Goal: Task Accomplishment & Management: Manage account settings

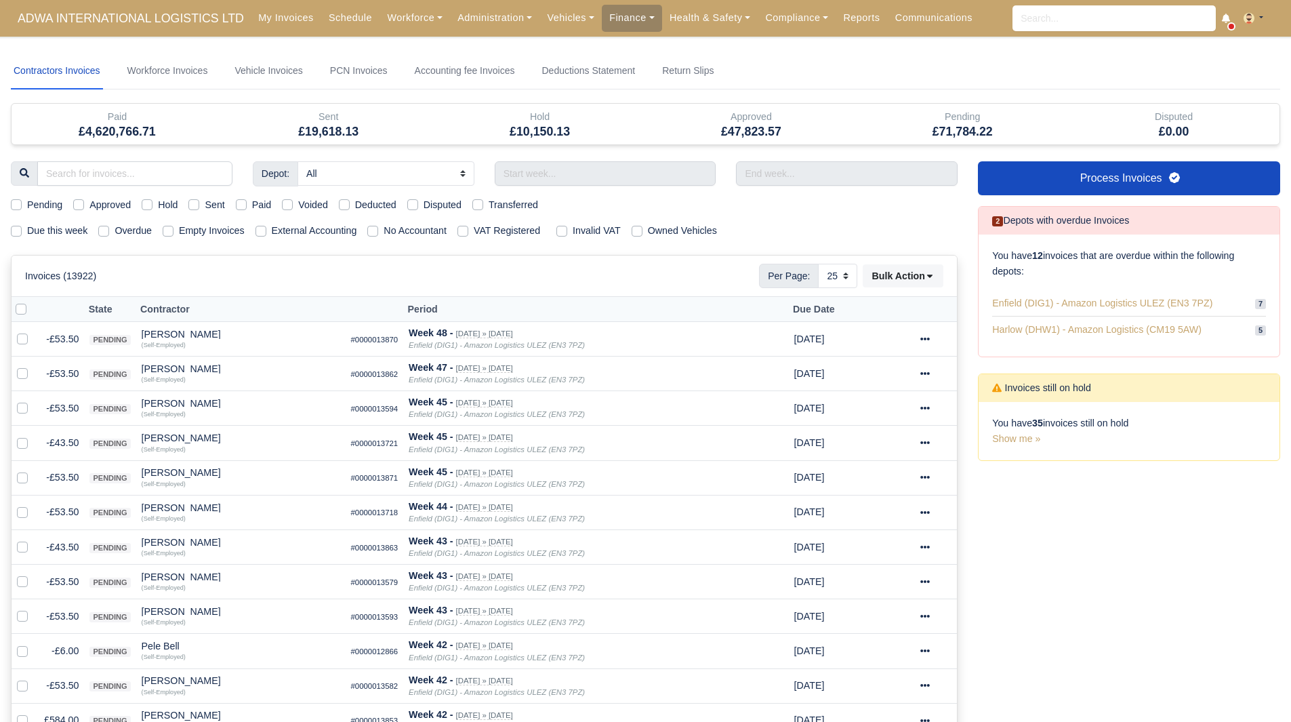
select select "25"
click at [451, 32] on div "My Invoices Schedule Workforce Manpower Expiring Documents Leave Requests Daily…" at bounding box center [766, 18] width 1030 height 37
click at [472, 23] on link "Administration" at bounding box center [494, 18] width 89 height 26
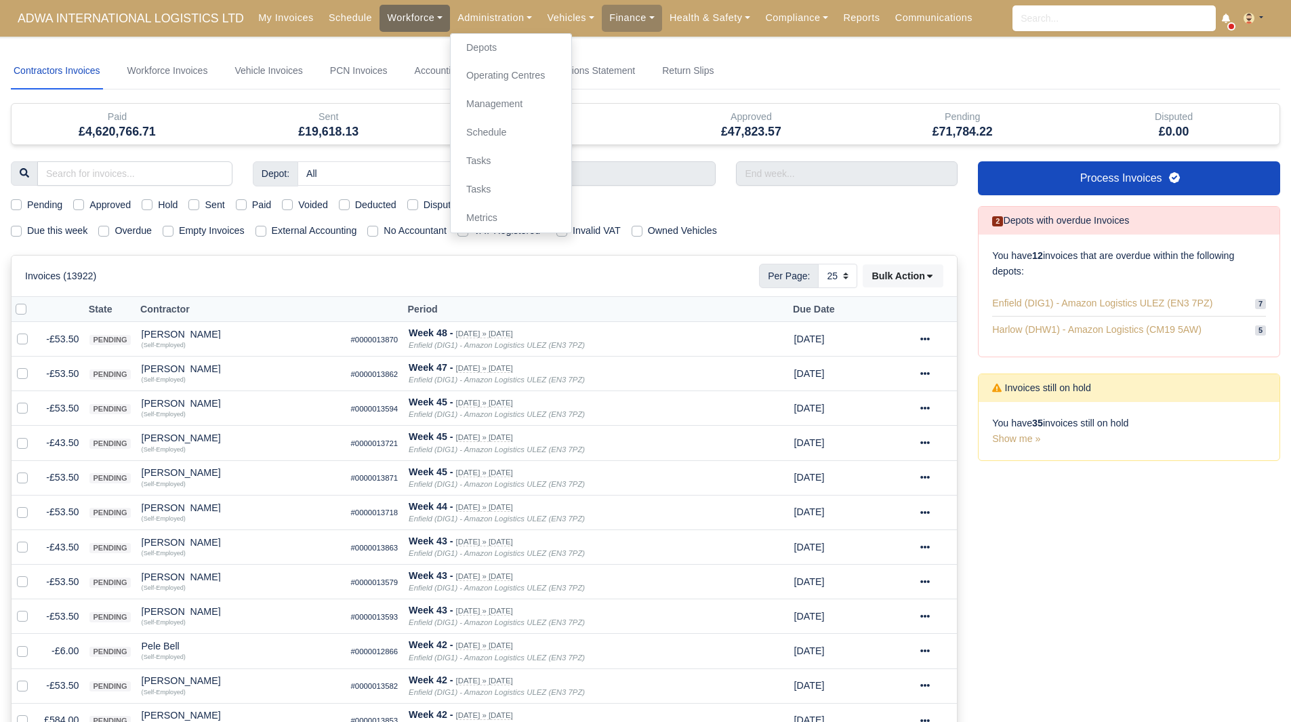
click at [399, 16] on link "Workforce" at bounding box center [415, 18] width 70 height 26
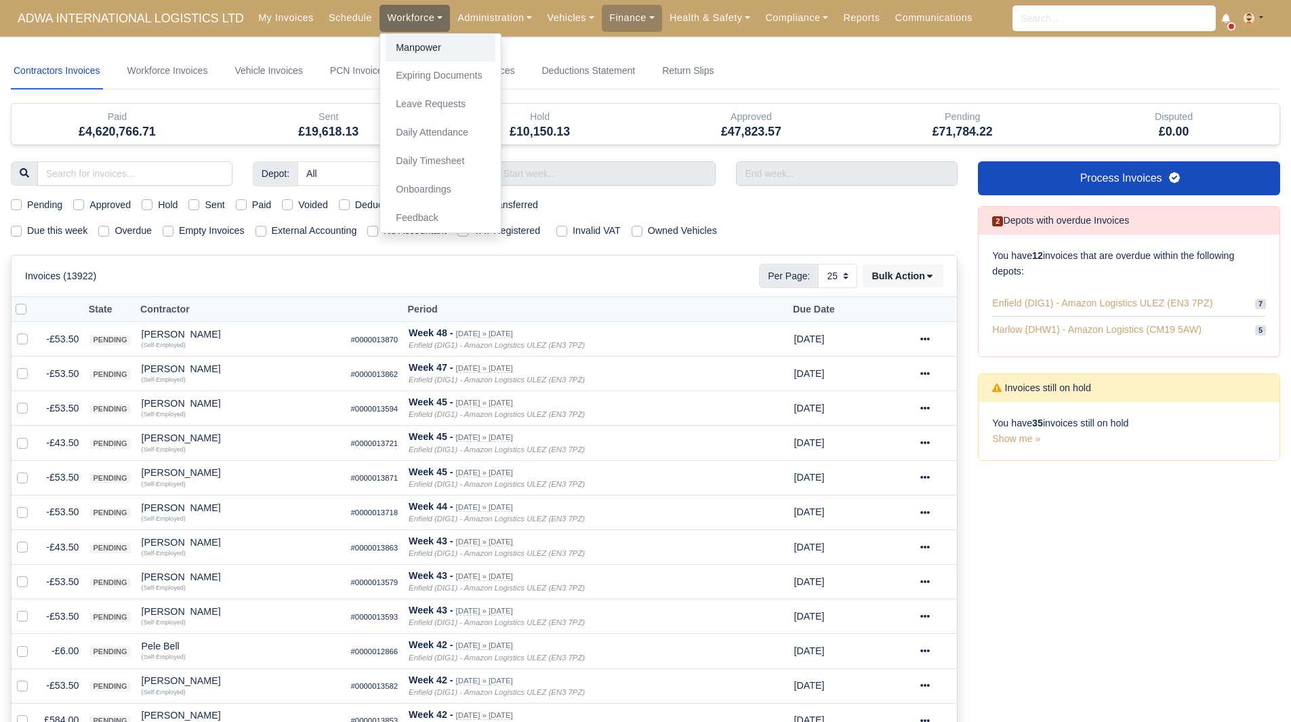
click at [409, 41] on link "Manpower" at bounding box center [441, 48] width 110 height 28
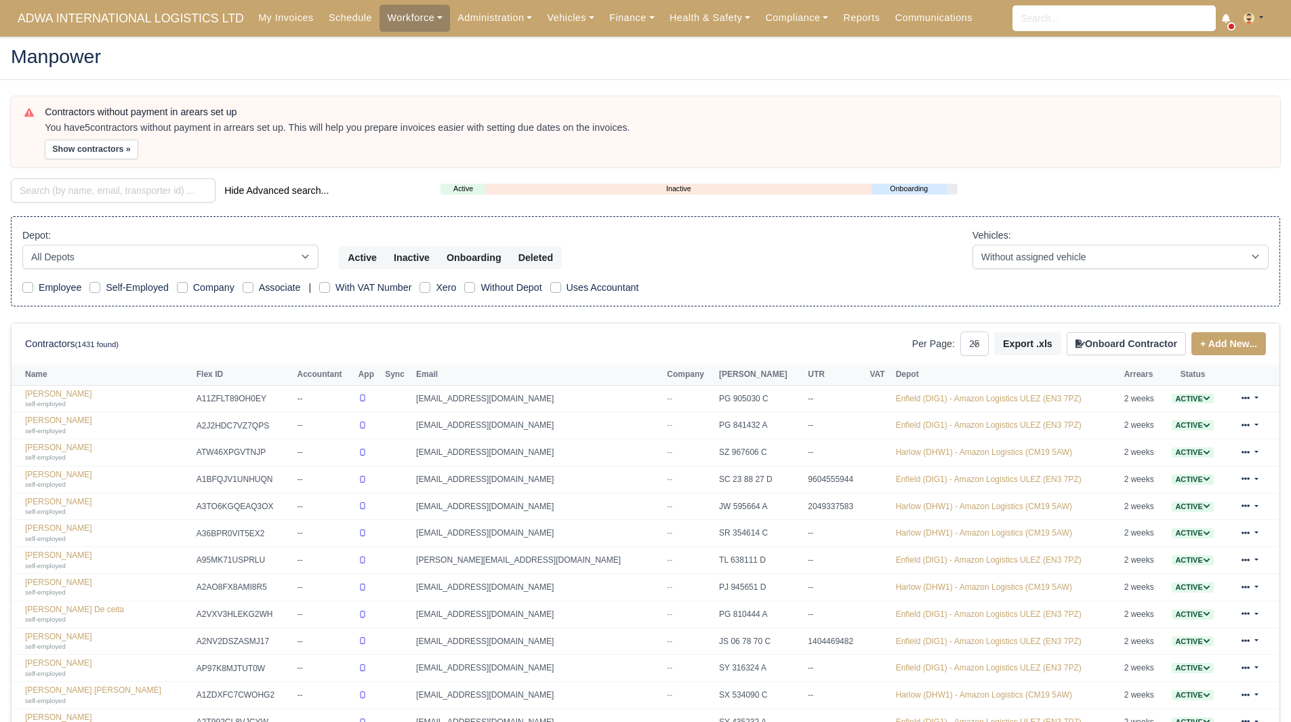
select select "25"
click at [144, 216] on div "Depot: All Depots Enfield (DIG1) - Amazon Logistics ULEZ (EN3 7PZ) Harlow (DHW1…" at bounding box center [645, 261] width 1269 height 91
click at [147, 205] on div "Contractors without payment in arears set up You have 5 contractors without pay…" at bounding box center [646, 603] width 1290 height 1014
click at [152, 201] on input "search" at bounding box center [113, 190] width 205 height 24
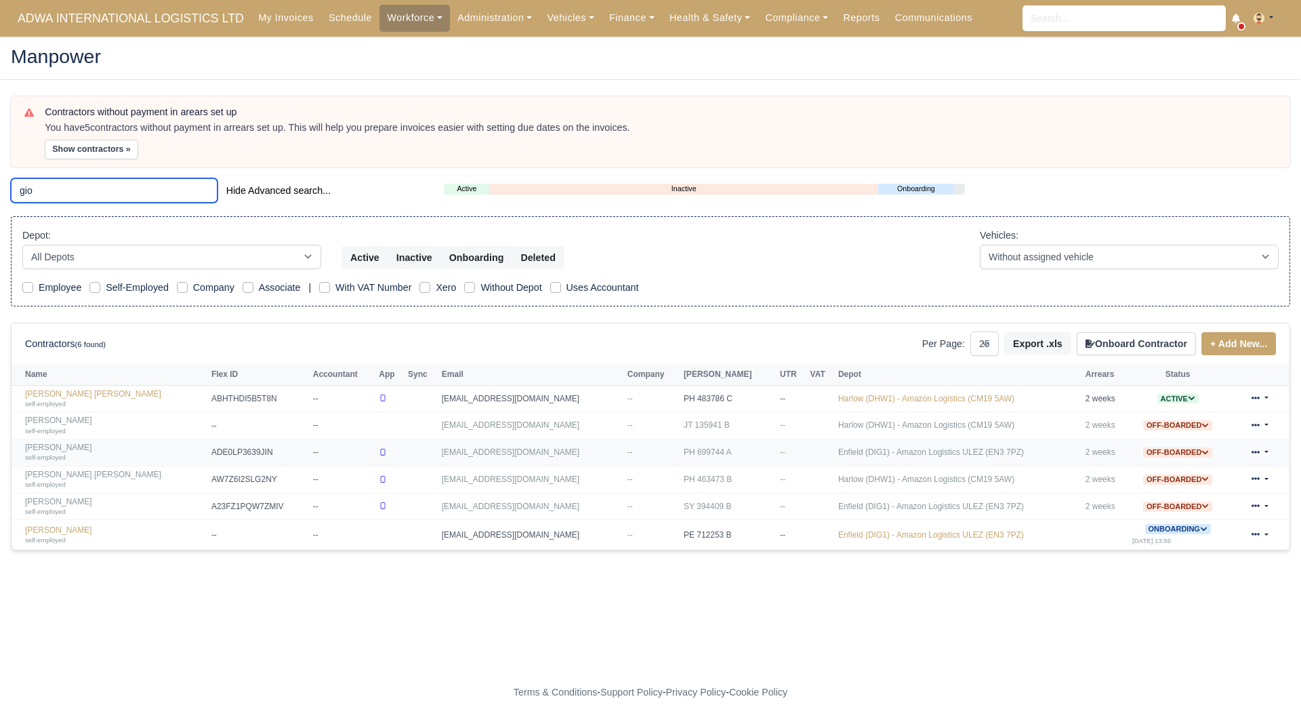
type input "gio"
click at [75, 447] on link "Giovanni Tesei self-employed" at bounding box center [115, 453] width 180 height 20
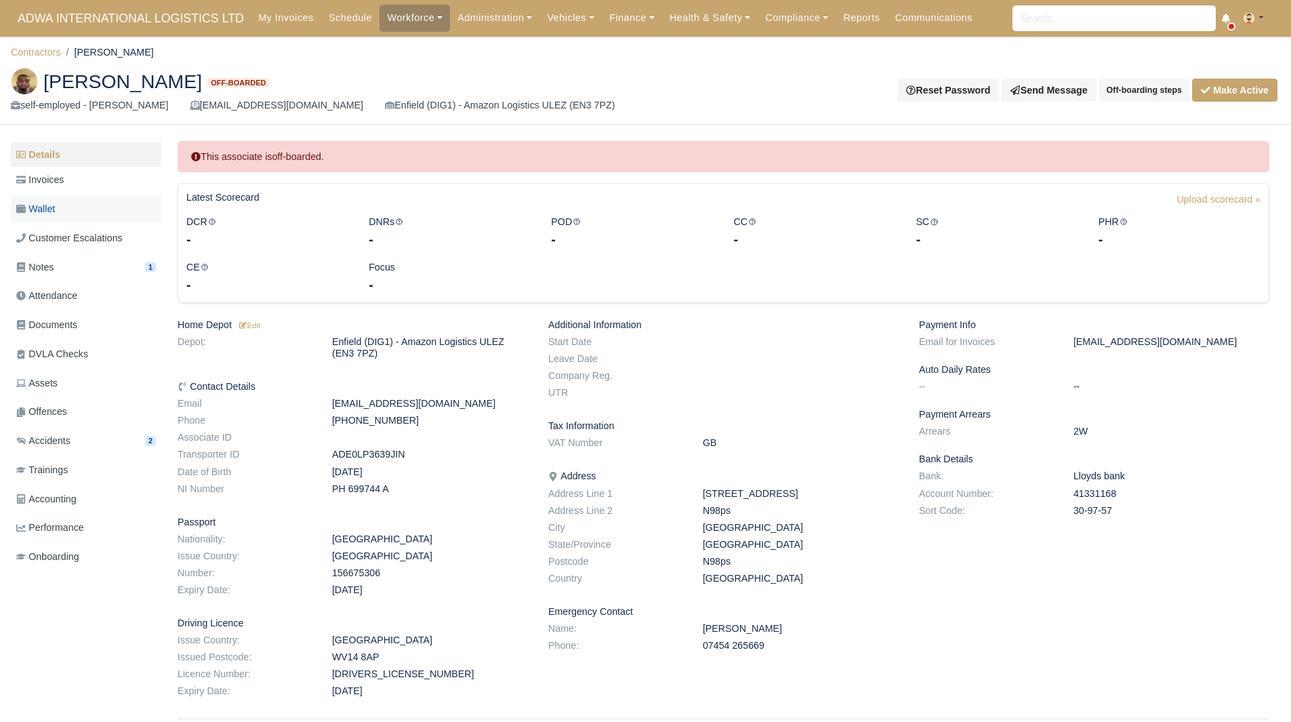
click at [91, 212] on link "Wallet" at bounding box center [86, 209] width 150 height 26
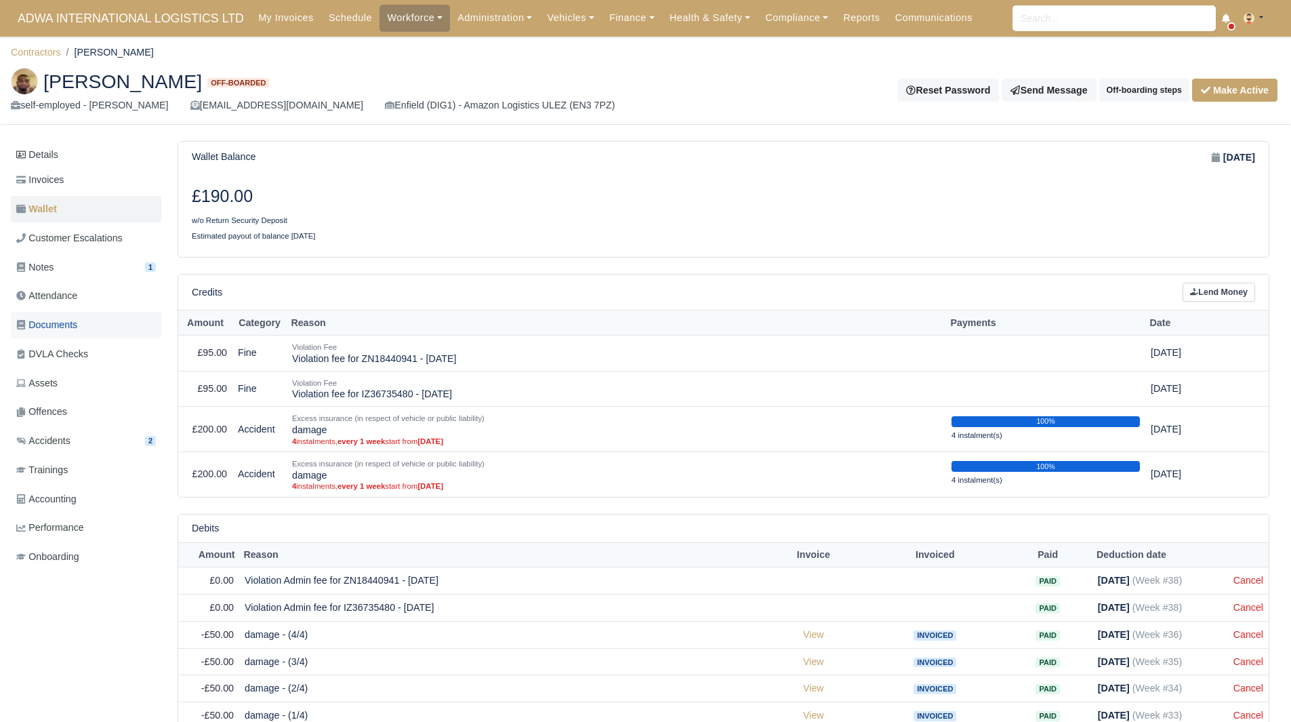
click at [79, 315] on link "Documents" at bounding box center [86, 325] width 150 height 26
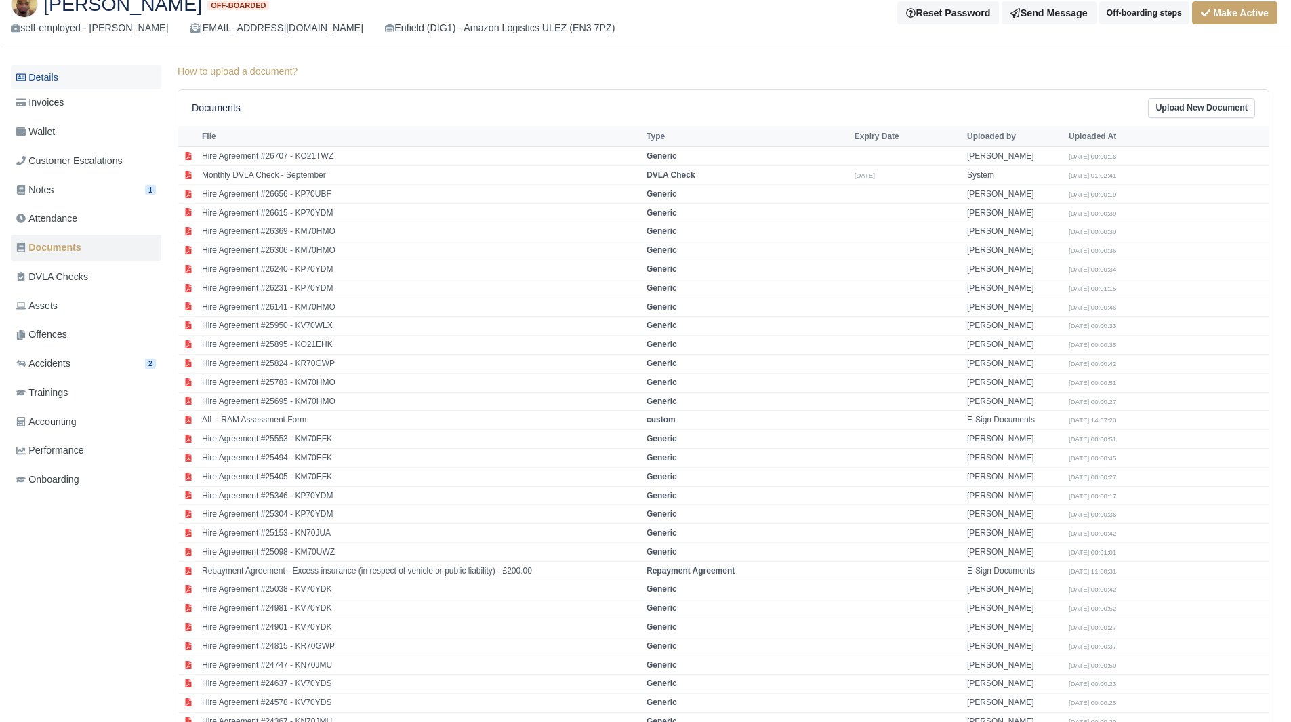
scroll to position [77, 0]
click at [89, 92] on link "Invoices" at bounding box center [86, 103] width 150 height 26
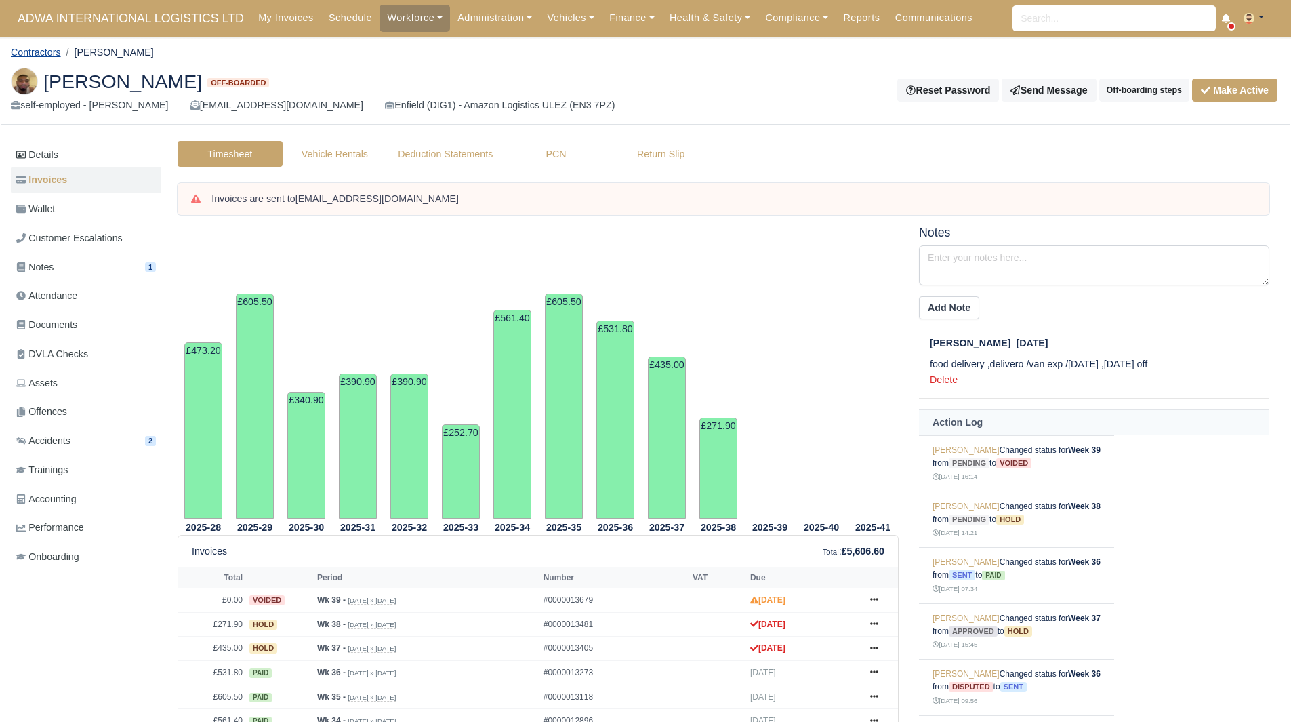
click at [47, 48] on link "Contractors" at bounding box center [36, 52] width 50 height 11
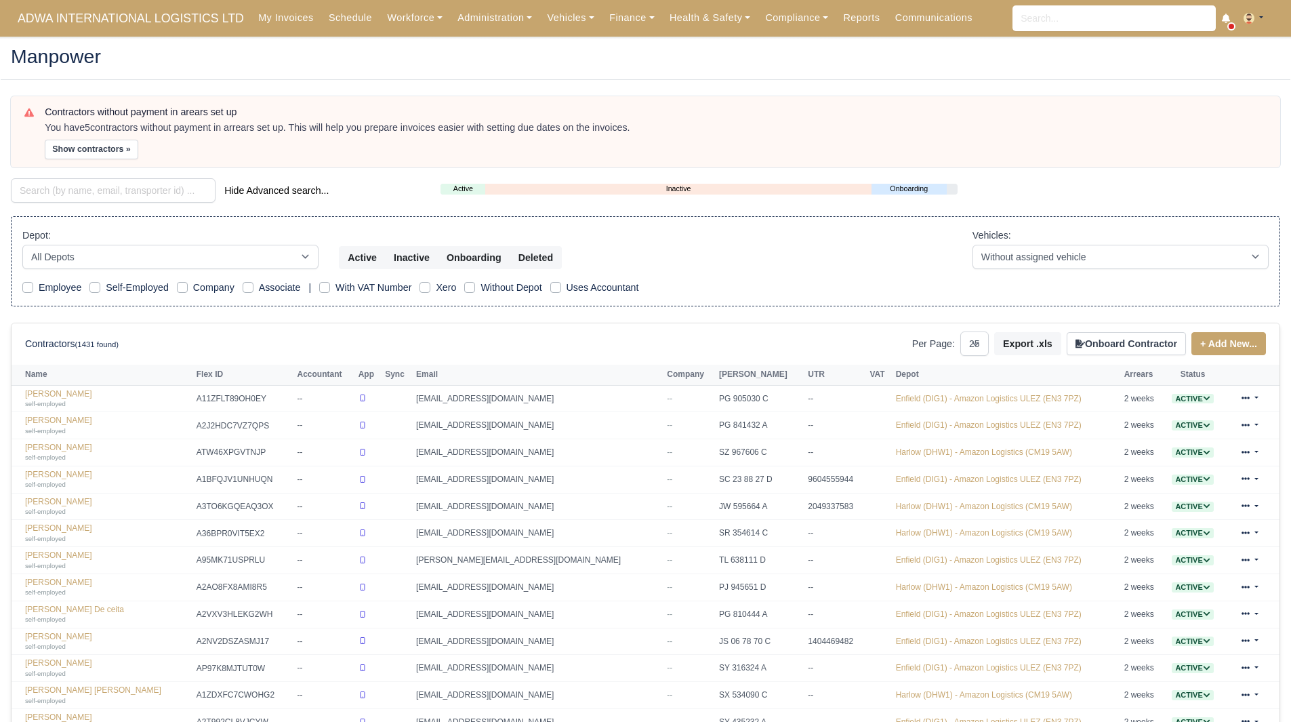
select select "25"
click at [119, 168] on div "Contractors without payment in arears set up You have 5 contractors without pay…" at bounding box center [646, 603] width 1290 height 1014
click at [115, 190] on input "search" at bounding box center [113, 190] width 205 height 24
paste input "Tinesh"
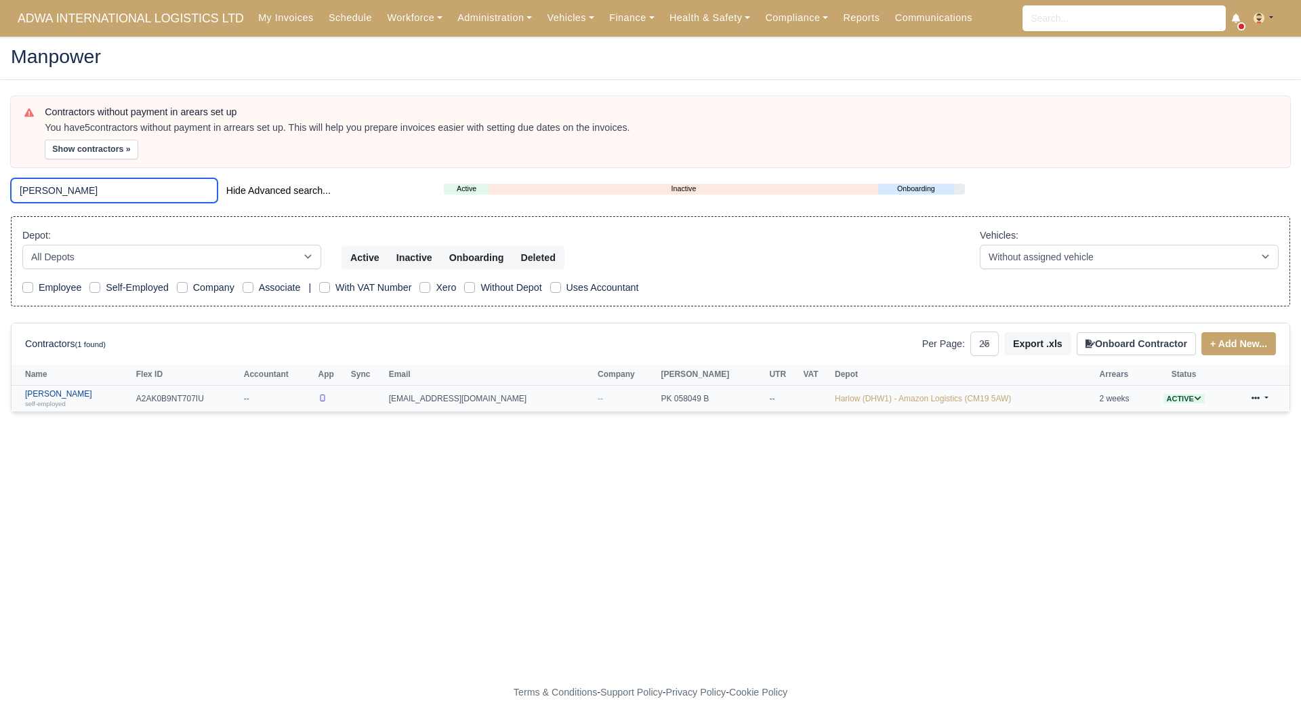
type input "Tinesh"
click at [73, 392] on link "Tinesh Kamaleswaran self-employed" at bounding box center [77, 399] width 104 height 20
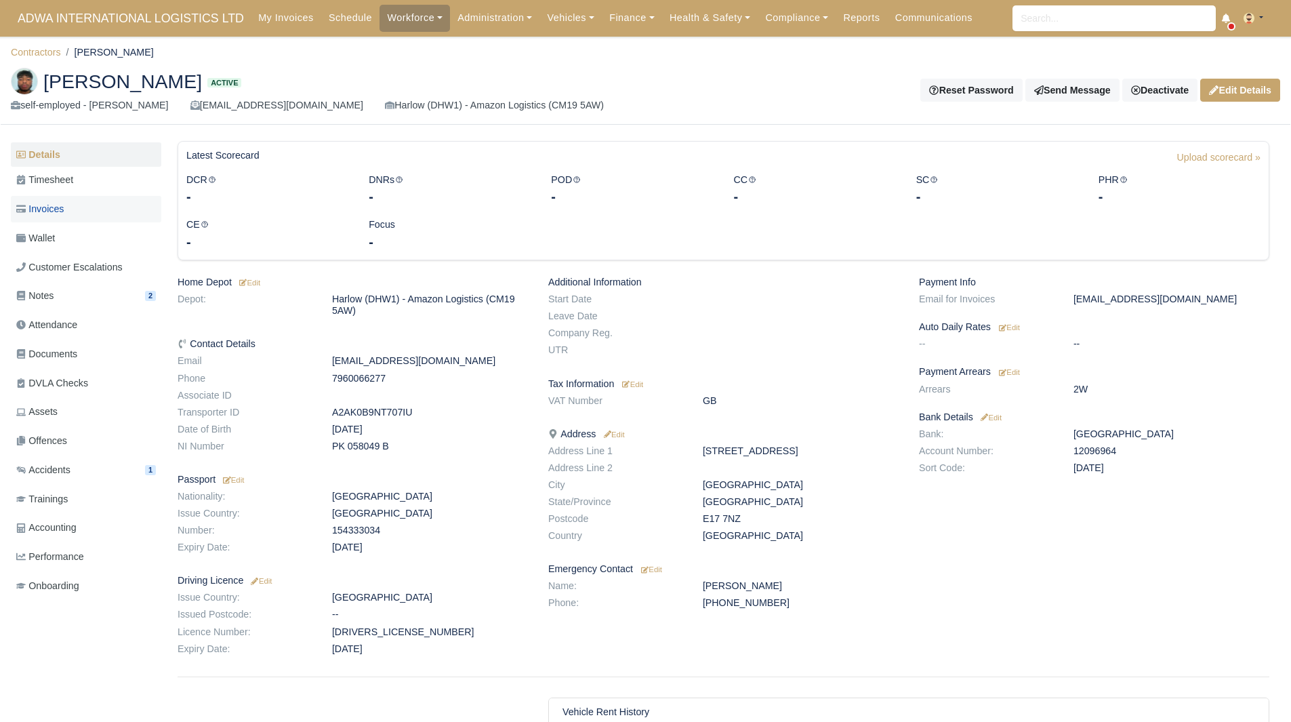
click at [74, 203] on link "Invoices" at bounding box center [86, 209] width 150 height 26
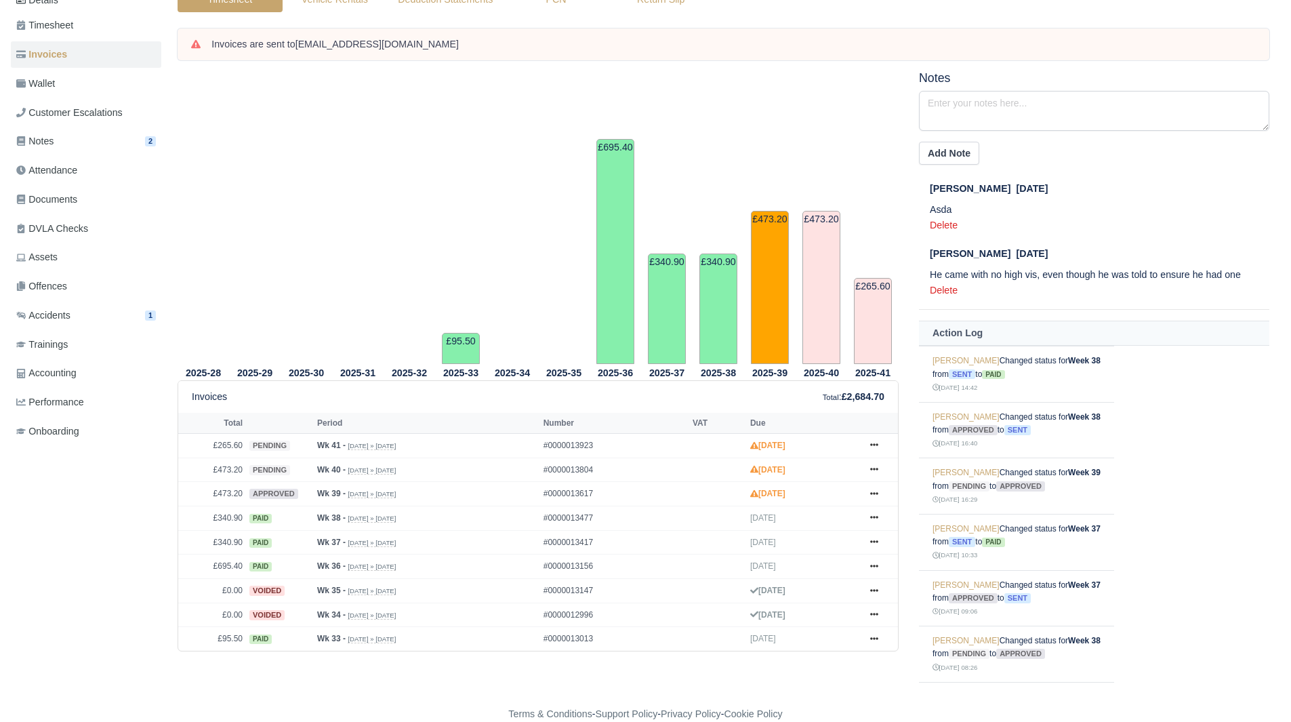
scroll to position [155, 0]
click at [877, 446] on icon at bounding box center [874, 444] width 8 height 3
click at [811, 521] on link "Hold" at bounding box center [823, 527] width 121 height 28
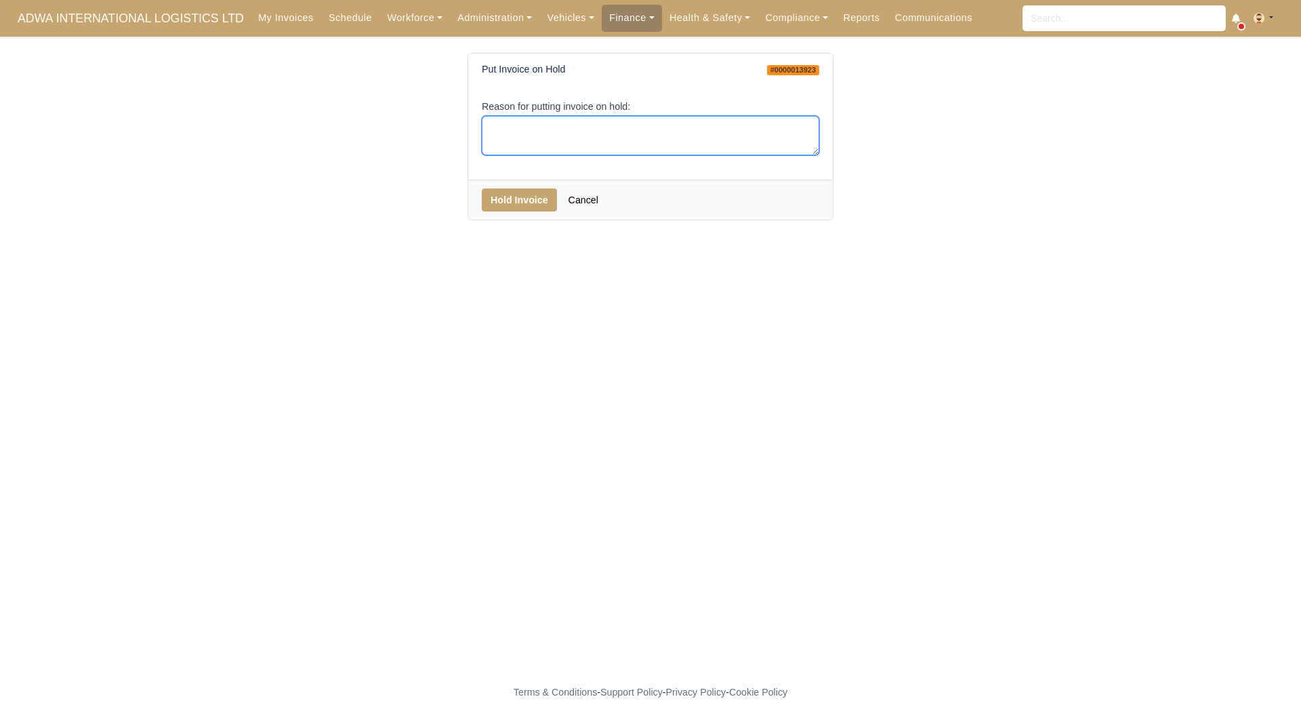
click at [626, 123] on textarea "Reason for putting invoice on hold:" at bounding box center [651, 136] width 338 height 40
type textarea "eoc"
click at [527, 190] on button "Hold Invoice" at bounding box center [519, 199] width 75 height 23
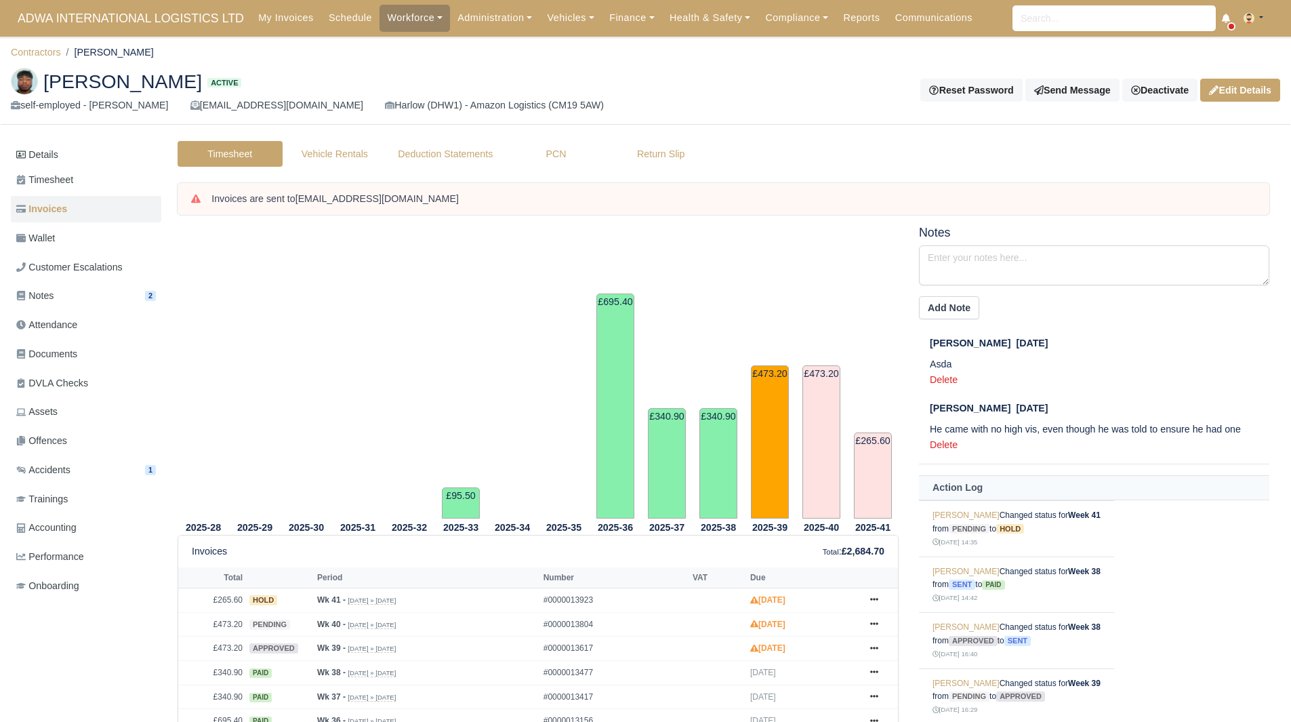
scroll to position [155, 0]
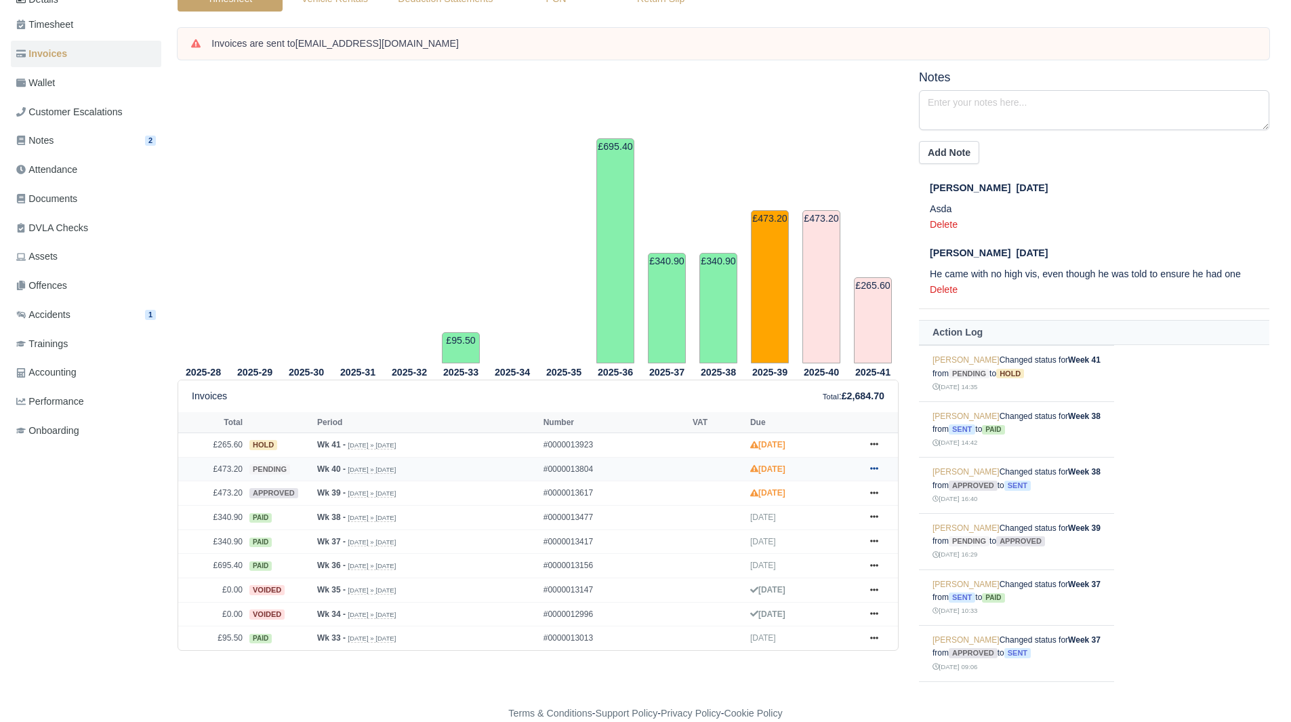
click at [872, 466] on icon at bounding box center [874, 468] width 8 height 8
click at [804, 546] on link "Hold" at bounding box center [823, 551] width 121 height 28
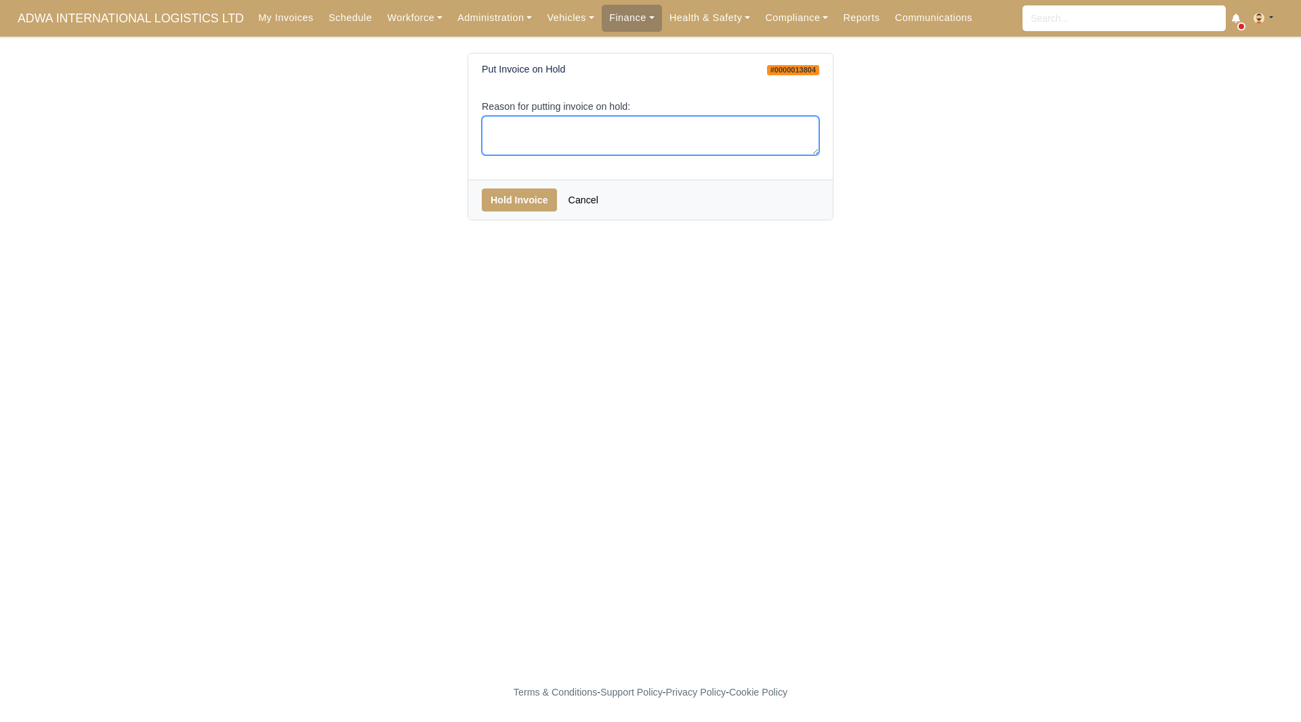
click at [605, 138] on textarea "Reason for putting invoice on hold:" at bounding box center [651, 136] width 338 height 40
type textarea "EOC"
click at [535, 190] on button "Hold Invoice" at bounding box center [519, 199] width 75 height 23
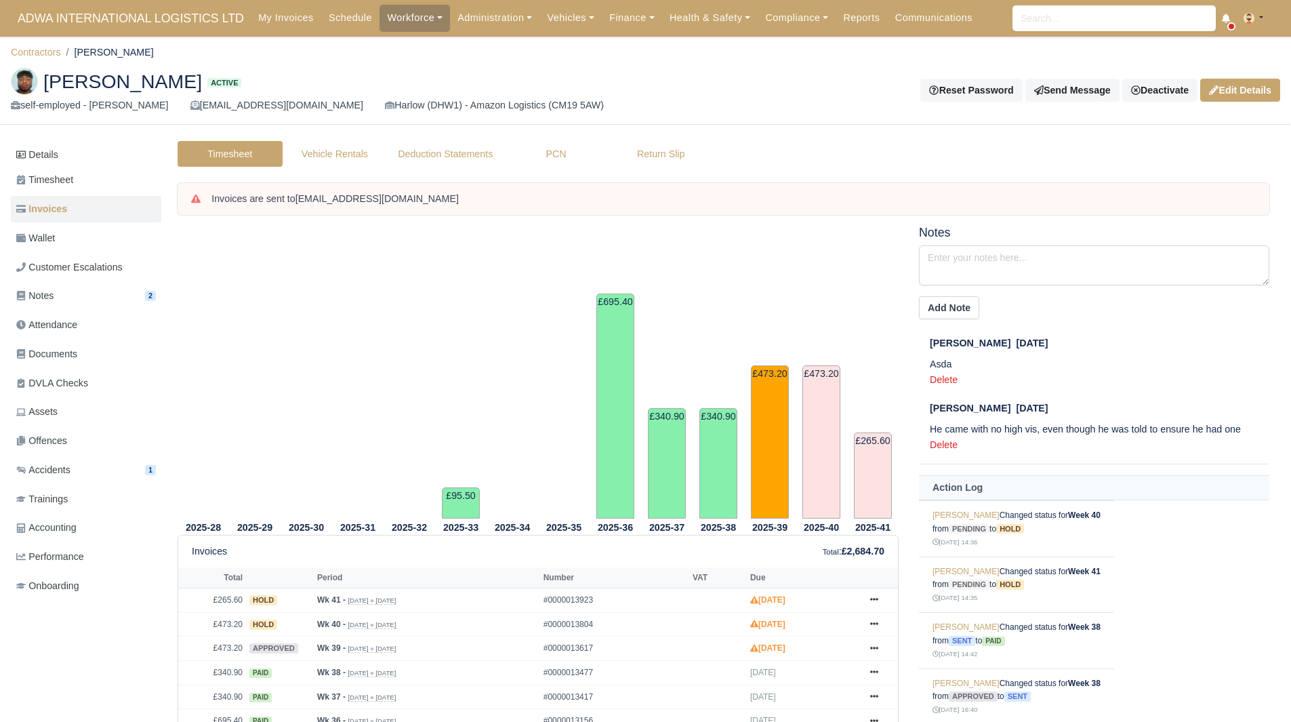
scroll to position [155, 0]
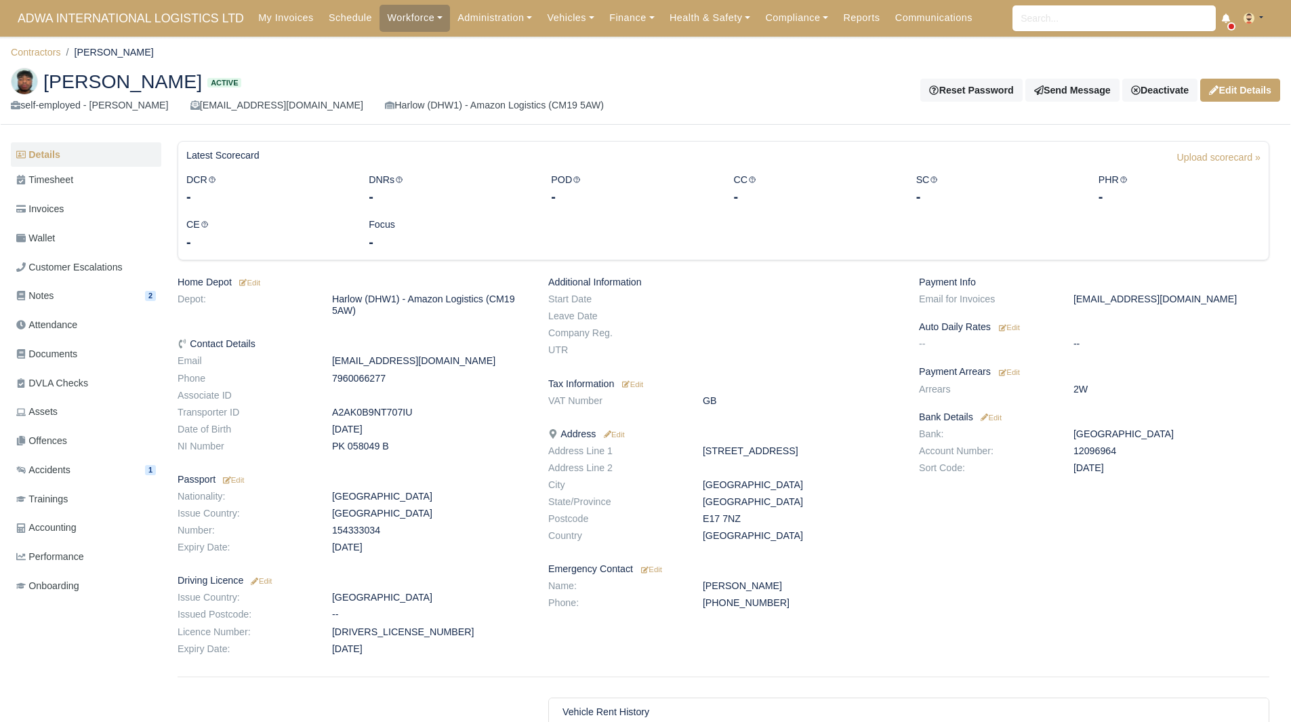
click at [41, 41] on body "ADWA INTERNATIONAL LOGISTICS LTD My Invoices Schedule Workforce Manpower Expiri…" at bounding box center [645, 361] width 1291 height 722
click at [41, 51] on link "Contractors" at bounding box center [36, 52] width 50 height 11
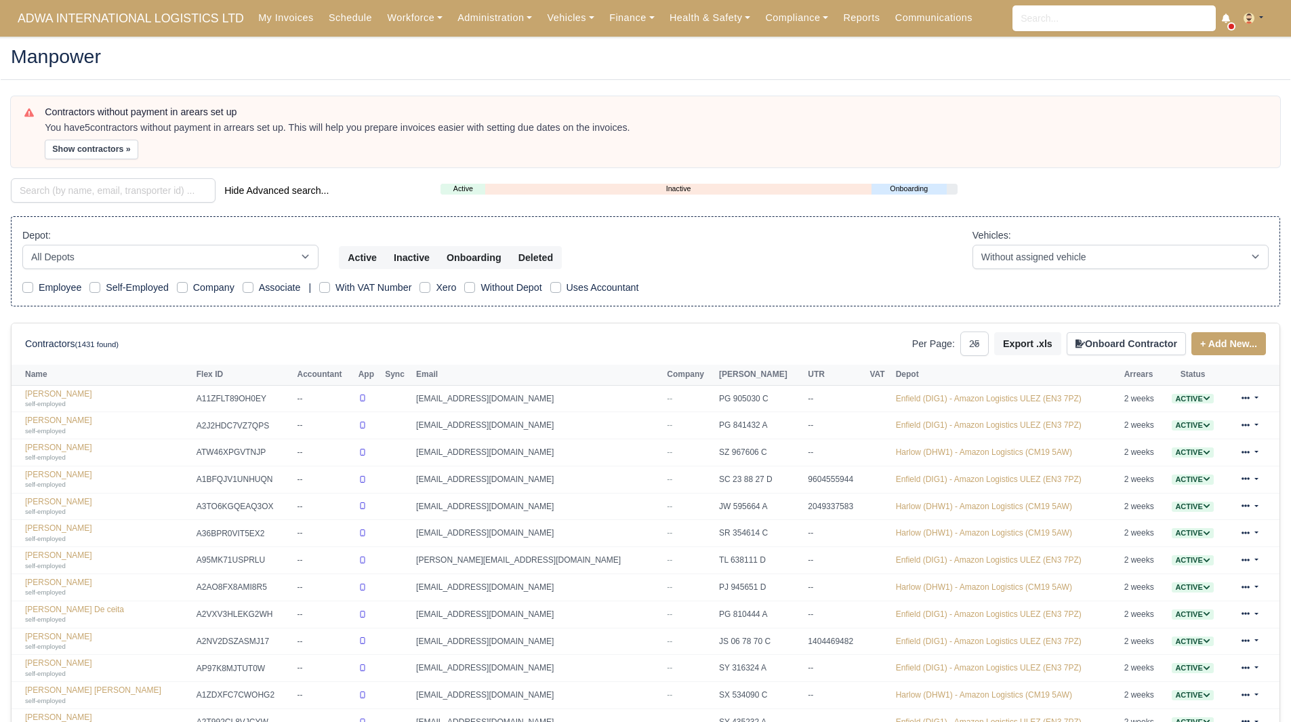
select select "25"
click at [76, 195] on input "search" at bounding box center [113, 190] width 205 height 24
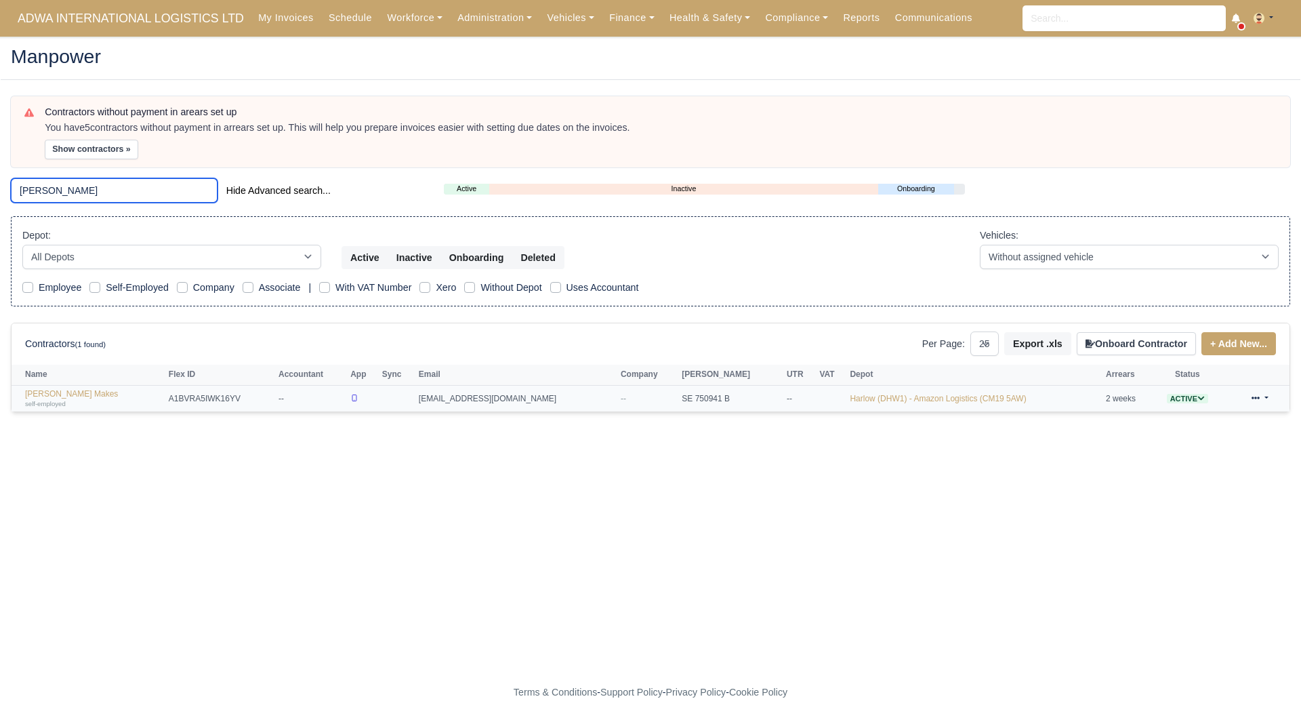
type input "YASSER"
click at [70, 387] on td "Yasser Makes self-employed" at bounding box center [89, 398] width 154 height 26
click at [66, 391] on link "Yasser Makes self-employed" at bounding box center [93, 399] width 137 height 20
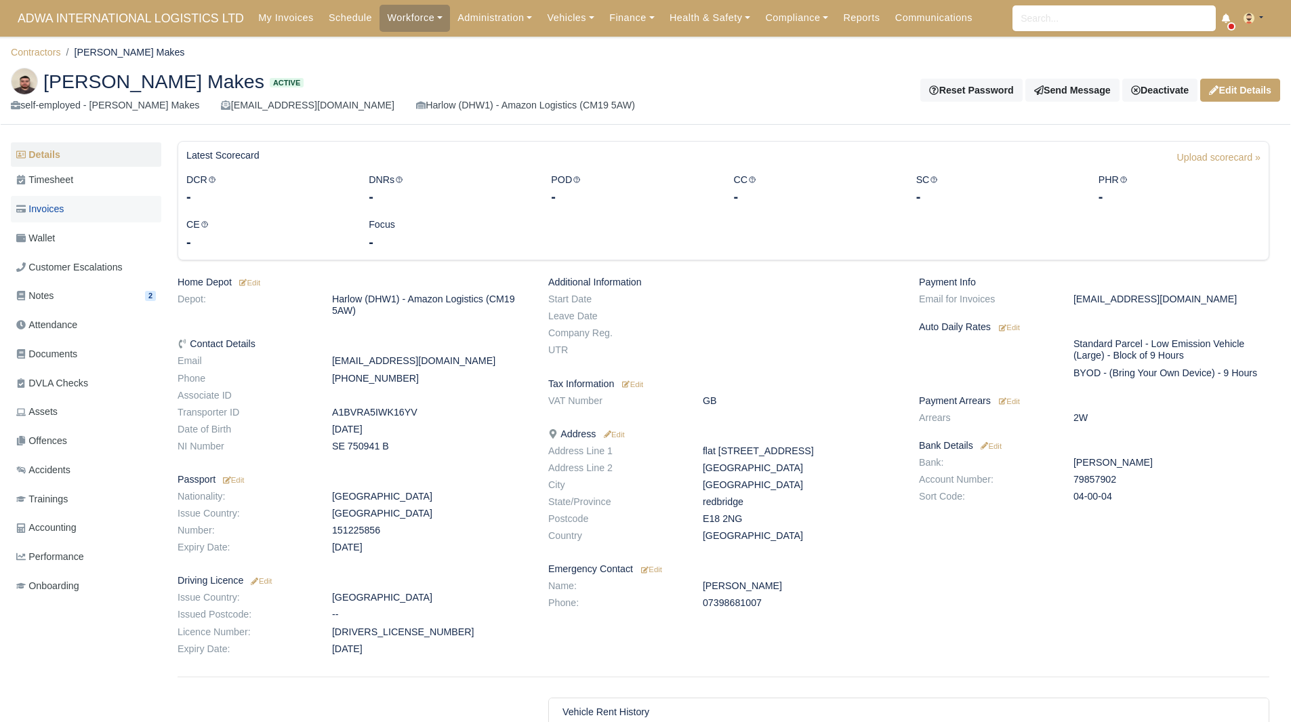
click at [74, 213] on link "Invoices" at bounding box center [86, 209] width 150 height 26
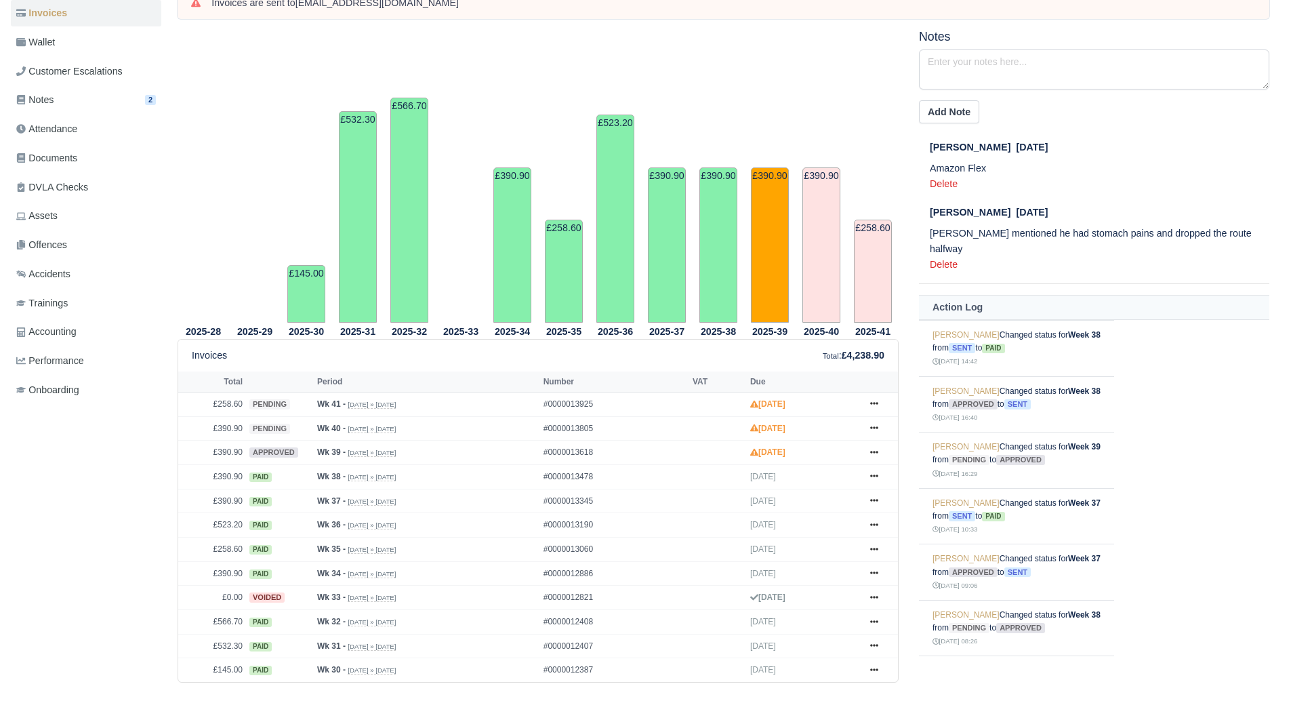
scroll to position [197, 0]
click at [873, 401] on icon at bounding box center [874, 403] width 8 height 8
click at [841, 492] on link "Hold" at bounding box center [823, 486] width 121 height 28
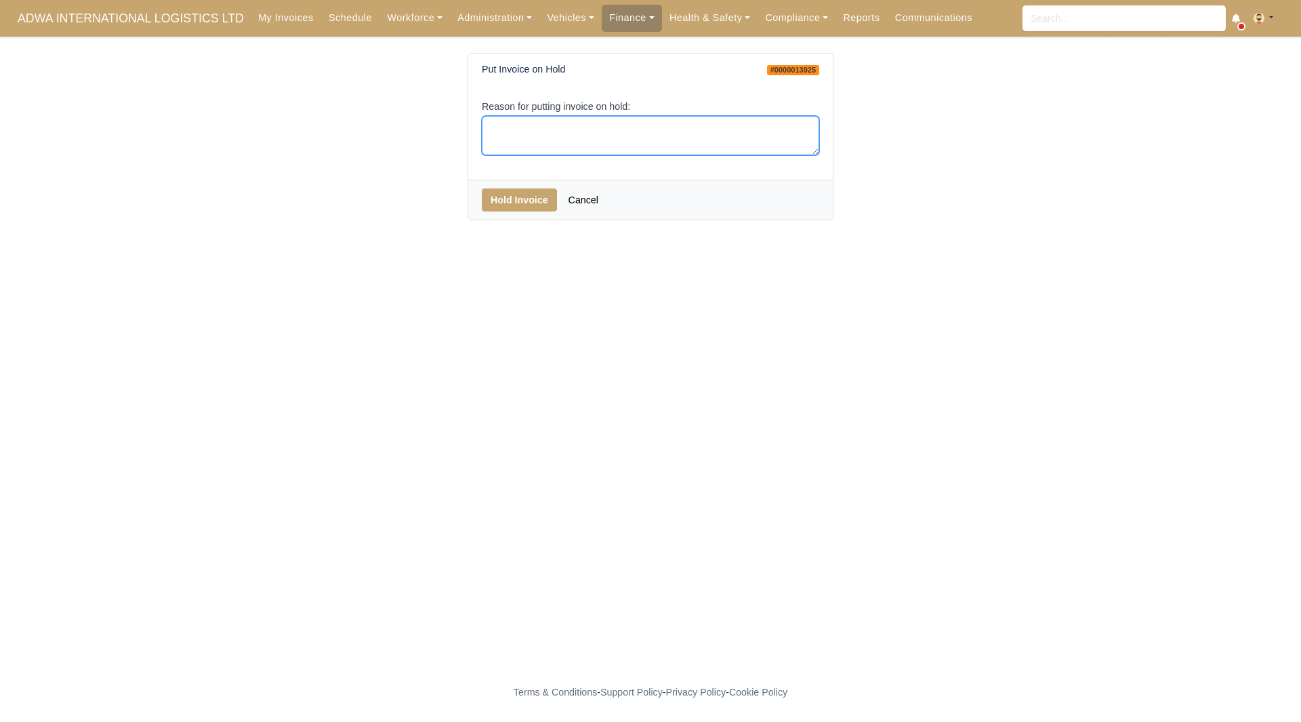
click at [604, 146] on textarea "Reason for putting invoice on hold:" at bounding box center [651, 136] width 338 height 40
type textarea "EOC"
click at [533, 191] on button "Hold Invoice" at bounding box center [519, 199] width 75 height 23
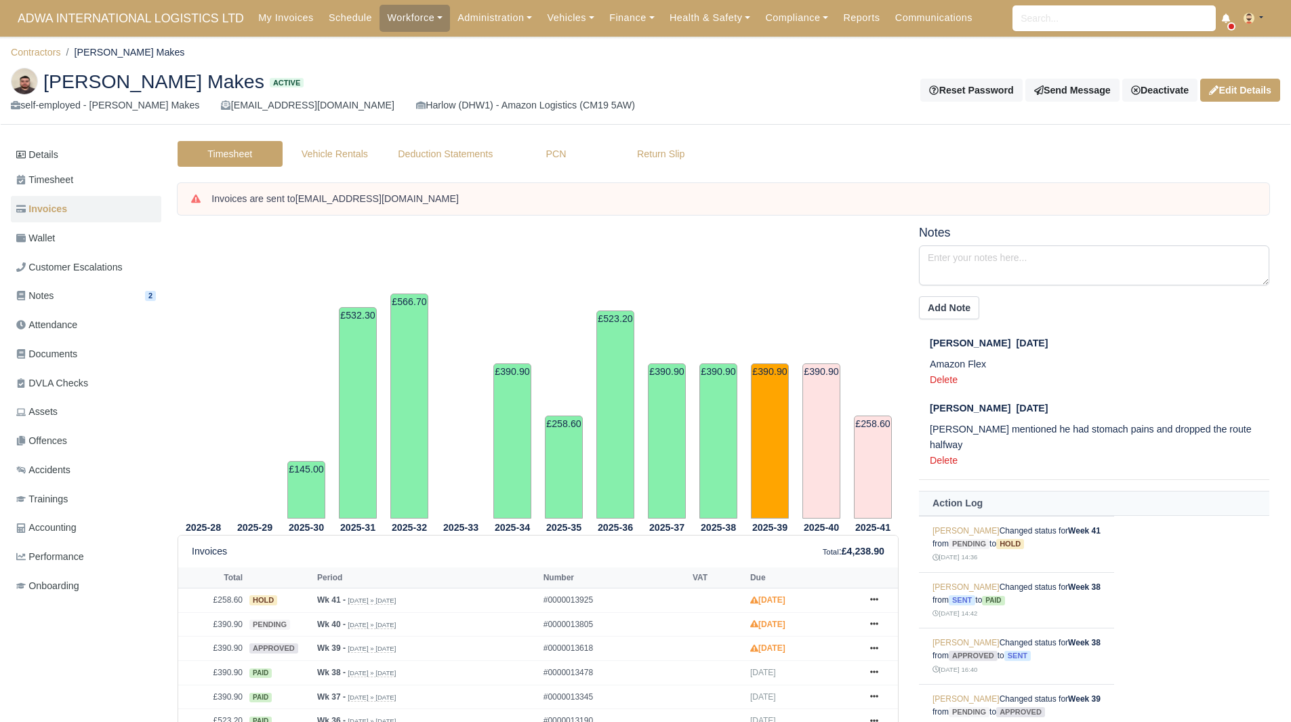
scroll to position [197, 0]
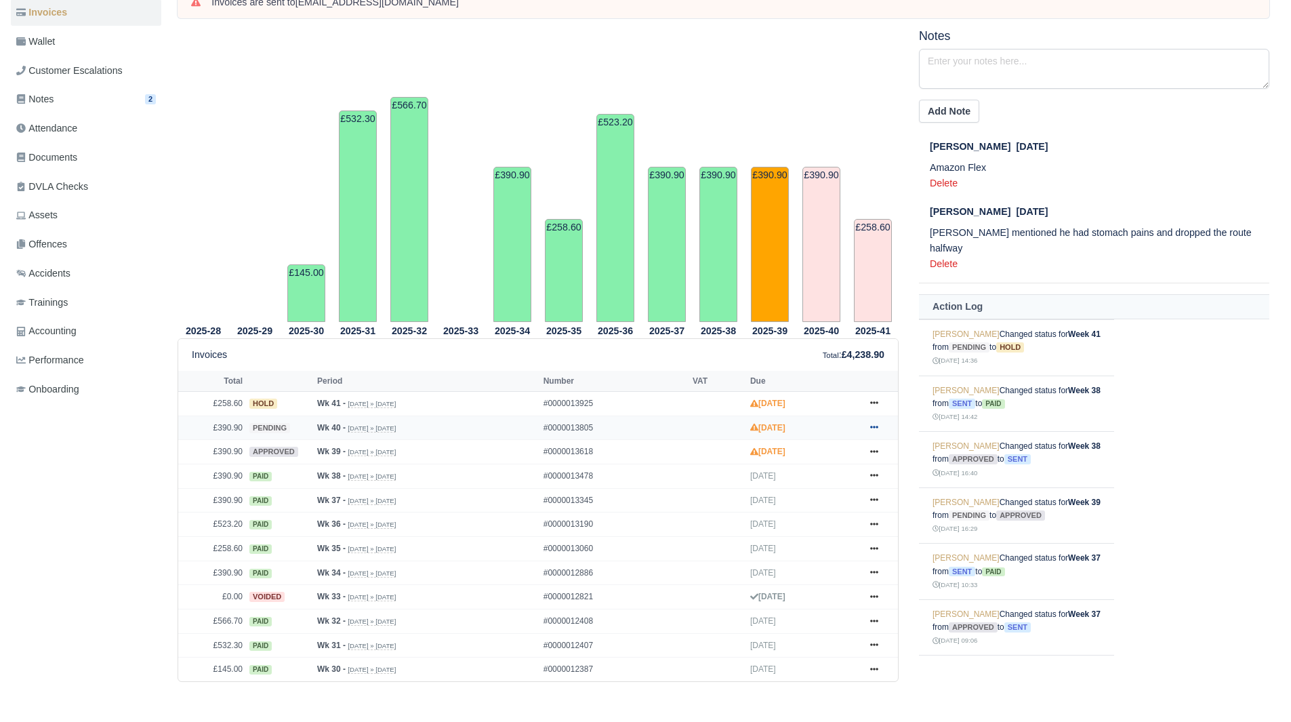
click at [873, 426] on icon at bounding box center [874, 427] width 8 height 8
click at [846, 450] on link "Show Invoice" at bounding box center [823, 453] width 121 height 28
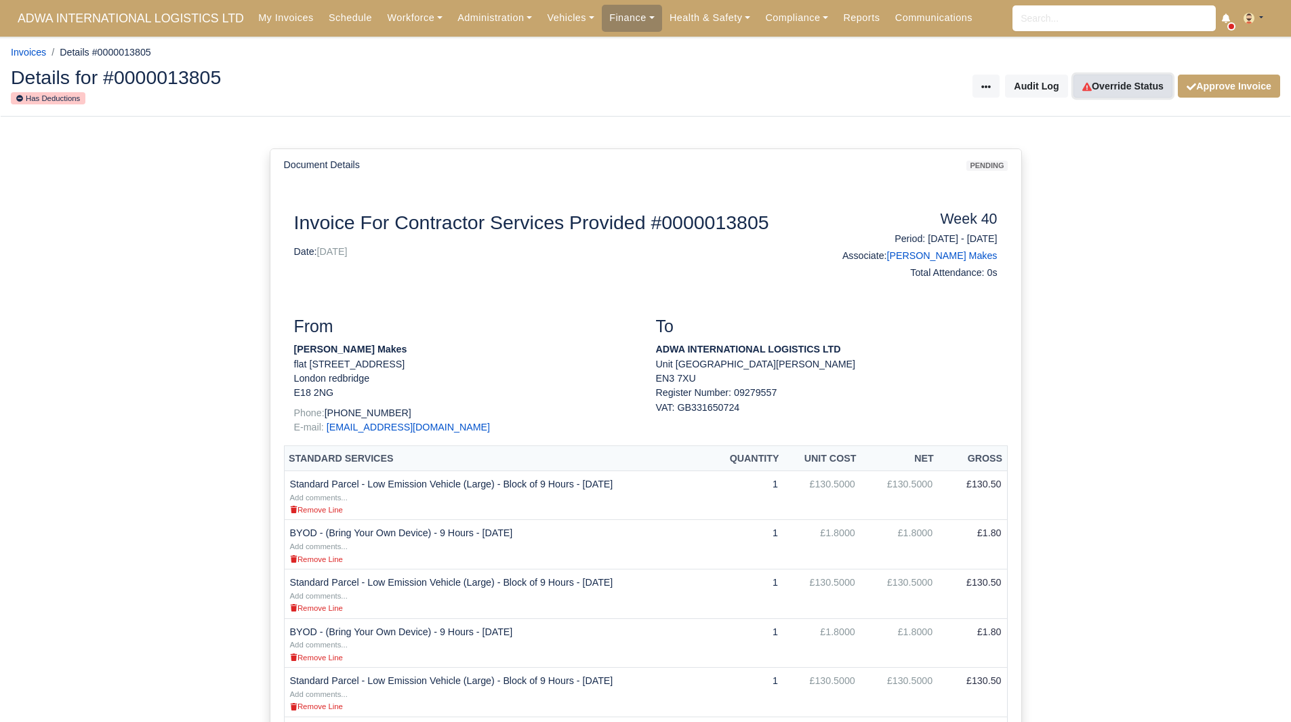
click at [1110, 86] on link "Override Status" at bounding box center [1123, 86] width 99 height 23
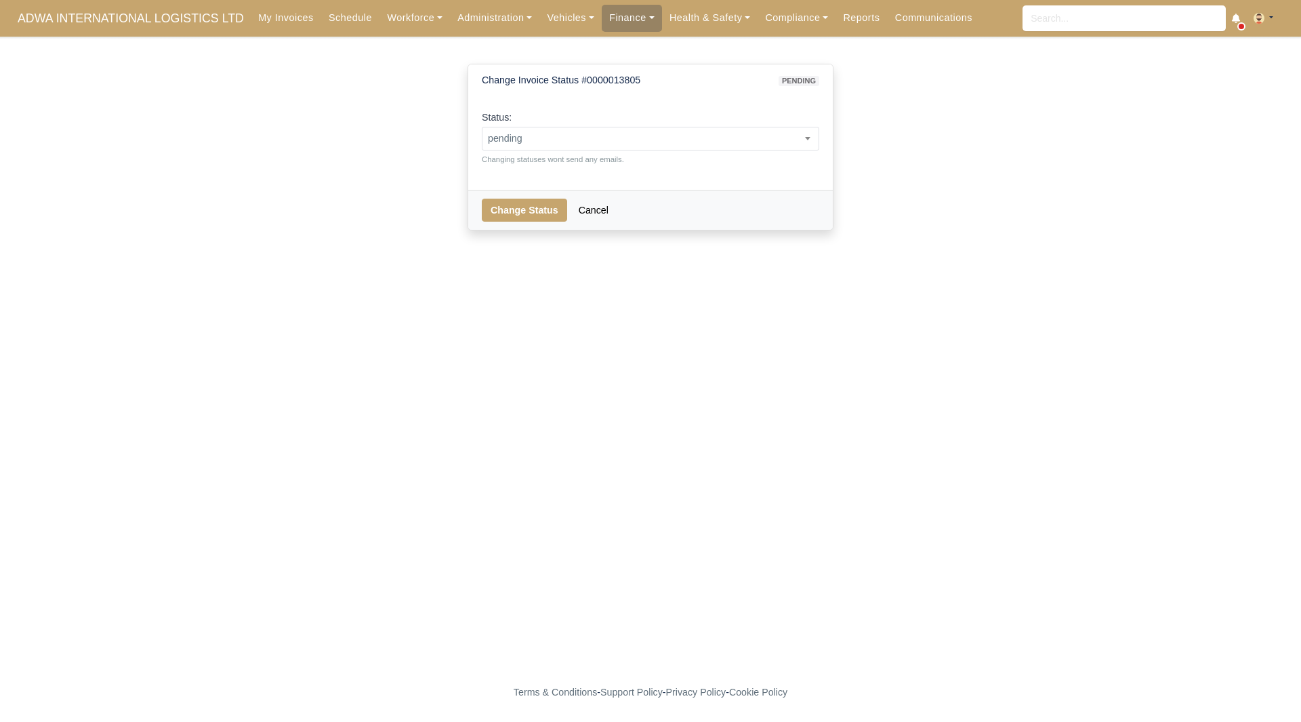
click at [756, 152] on div "Status: pending approved hold sent paid voided deducted disputed transferred pe…" at bounding box center [651, 138] width 338 height 56
click at [733, 135] on span "pending" at bounding box center [651, 138] width 336 height 17
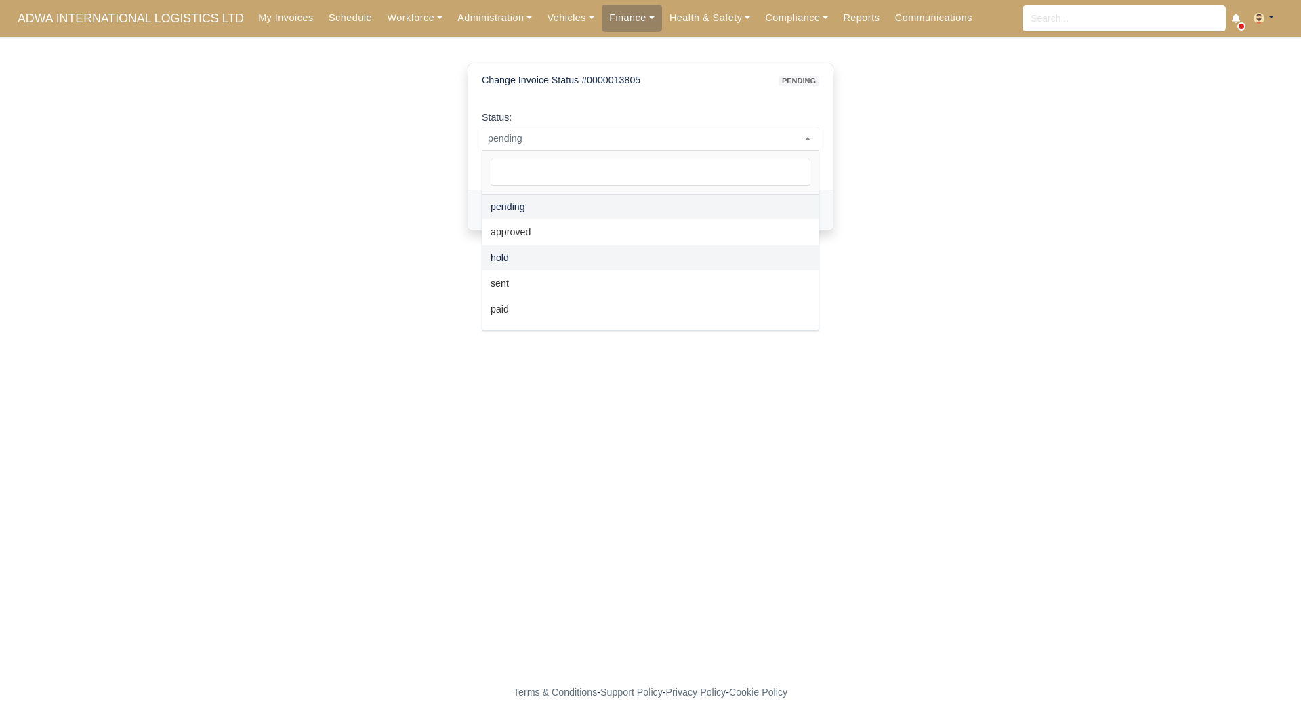
select select "hold"
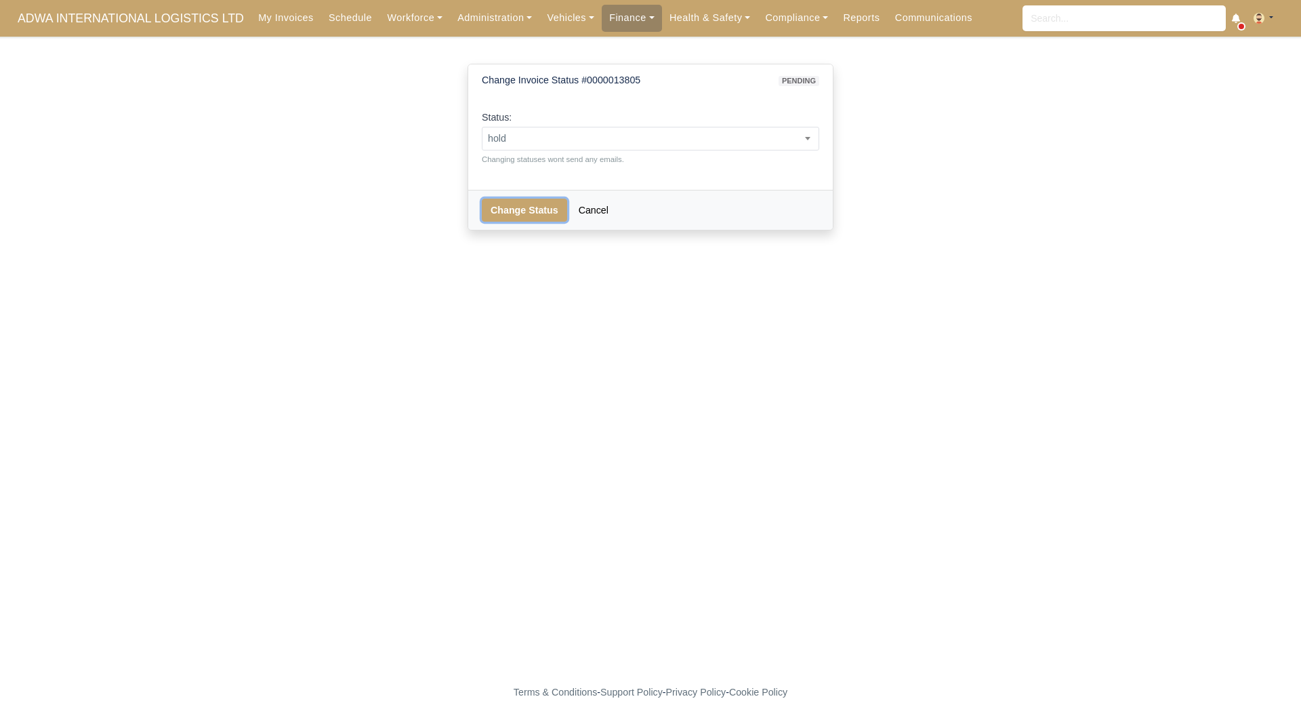
click at [504, 215] on button "Change Status" at bounding box center [524, 210] width 85 height 23
